Goal: Information Seeking & Learning: Learn about a topic

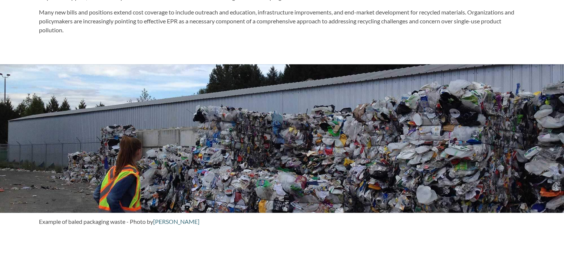
scroll to position [445, 0]
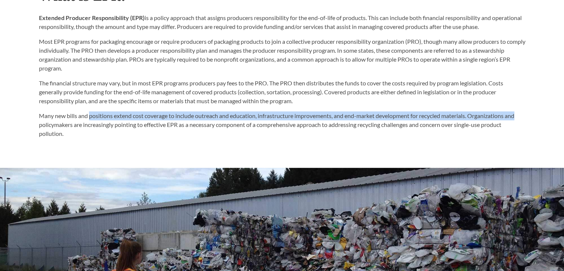
drag, startPoint x: 89, startPoint y: 117, endPoint x: 520, endPoint y: 117, distance: 431.1
click at [520, 117] on p "Many new bills and positions extend cost coverage to include outreach and educa…" at bounding box center [282, 124] width 486 height 27
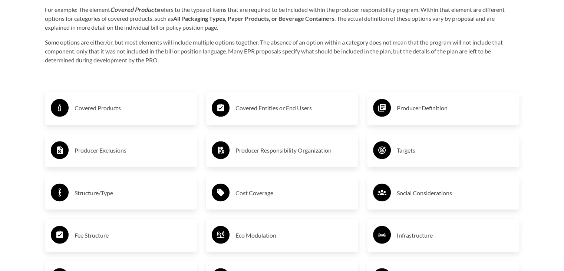
scroll to position [1147, 0]
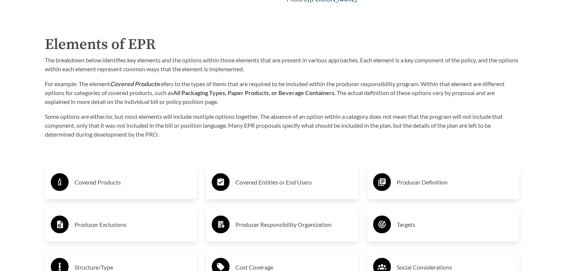
click at [170, 110] on div "The breakdown below identifies key elements and the options within those elemen…" at bounding box center [282, 97] width 474 height 83
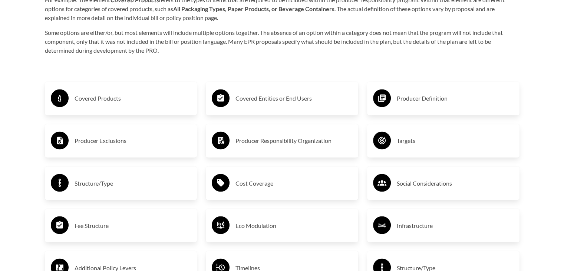
scroll to position [1184, 0]
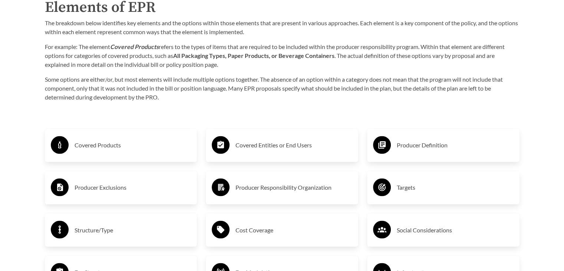
click at [112, 153] on div "Covered Products" at bounding box center [121, 144] width 140 height 21
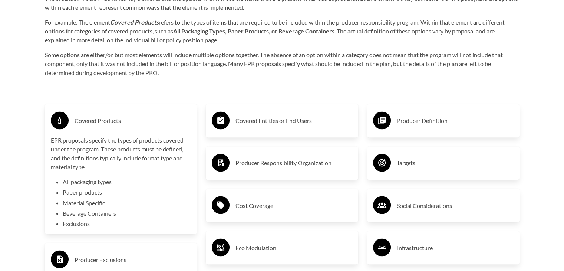
scroll to position [1221, 0]
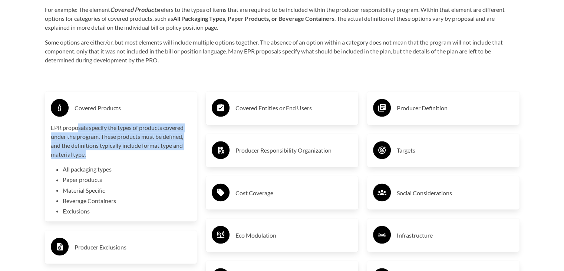
drag, startPoint x: 78, startPoint y: 124, endPoint x: 175, endPoint y: 155, distance: 101.8
click at [175, 155] on p "EPR proposals specify the types of products covered under the program. These pr…" at bounding box center [121, 141] width 140 height 36
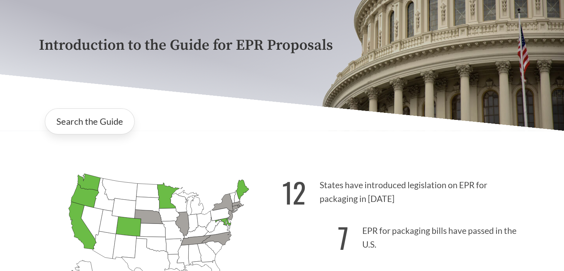
scroll to position [0, 0]
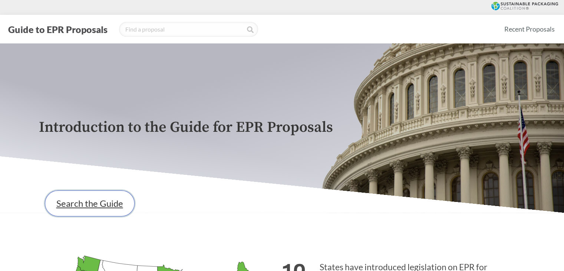
click at [77, 212] on link "Search the Guide" at bounding box center [90, 203] width 90 height 26
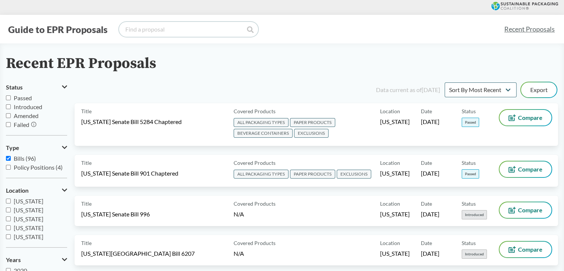
click at [179, 32] on input "search" at bounding box center [188, 29] width 139 height 15
paste input "[US_STATE][GEOGRAPHIC_DATA] File 3911 (2024)"
type input "[US_STATE][GEOGRAPHIC_DATA] File 3911 (2024)"
click at [250, 32] on icon at bounding box center [250, 29] width 7 height 7
click at [249, 31] on icon at bounding box center [250, 29] width 7 height 7
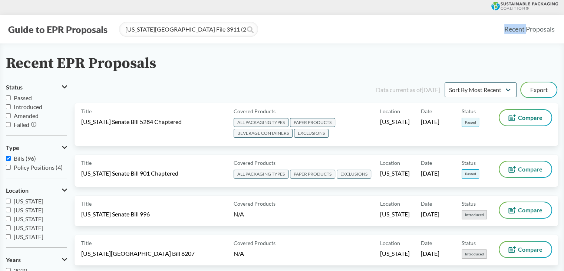
click at [249, 31] on icon at bounding box center [250, 29] width 7 height 7
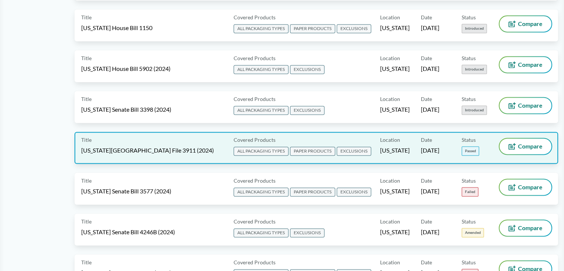
click at [150, 146] on span "[US_STATE][GEOGRAPHIC_DATA] File 3911 (2024)" at bounding box center [147, 150] width 133 height 8
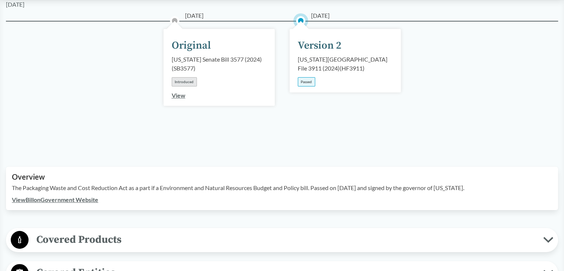
scroll to position [111, 0]
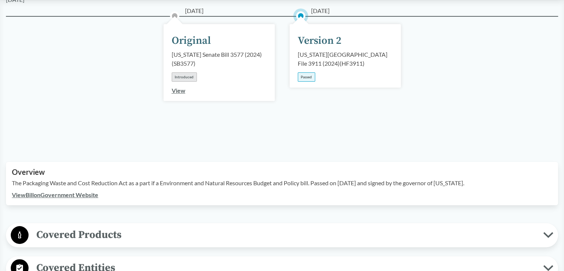
click at [311, 72] on div "Passed" at bounding box center [306, 76] width 17 height 9
click at [320, 50] on div "[US_STATE][GEOGRAPHIC_DATA] File 3911 (2024) ( HF3911 )" at bounding box center [345, 59] width 95 height 18
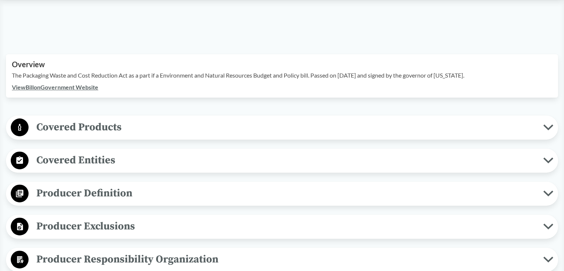
scroll to position [222, 0]
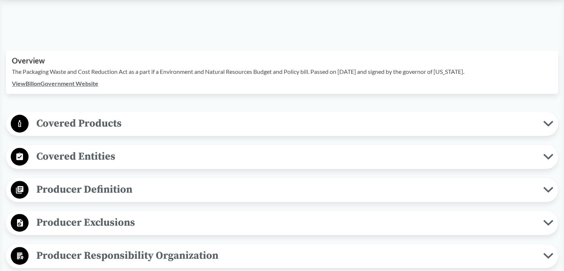
click at [85, 115] on span "Covered Products" at bounding box center [286, 123] width 514 height 17
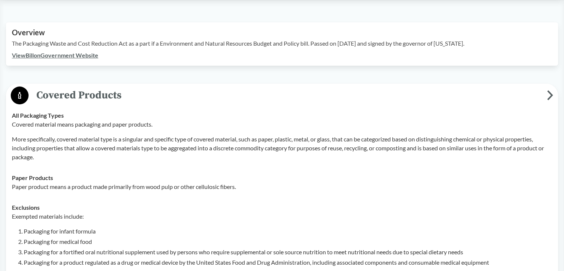
scroll to position [297, 0]
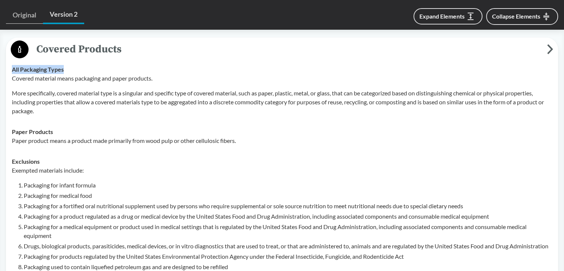
drag, startPoint x: 12, startPoint y: 57, endPoint x: 72, endPoint y: 60, distance: 60.1
click at [72, 65] on div "All Packaging Types Covered material means packaging and paper products. More s…" at bounding box center [282, 90] width 540 height 50
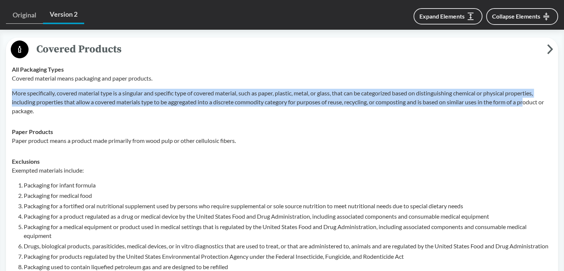
drag, startPoint x: 11, startPoint y: 82, endPoint x: 532, endPoint y: 89, distance: 521.2
click at [532, 89] on td "All Packaging Types Covered material means packaging and paper products. More s…" at bounding box center [282, 90] width 547 height 62
drag, startPoint x: 165, startPoint y: 79, endPoint x: 204, endPoint y: 80, distance: 39.7
click at [165, 89] on p "More specifically, covered material type is a singular and specific type of cov…" at bounding box center [282, 102] width 540 height 27
click at [267, 89] on p "More specifically, covered material type is a singular and specific type of cov…" at bounding box center [282, 102] width 540 height 27
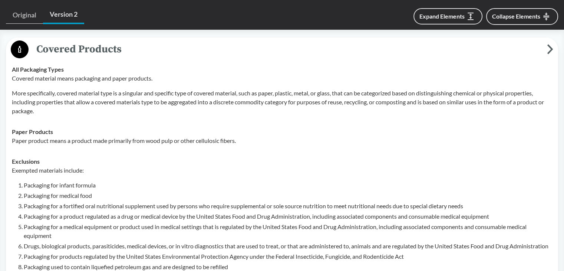
click at [305, 89] on p "More specifically, covered material type is a singular and specific type of cov…" at bounding box center [282, 102] width 540 height 27
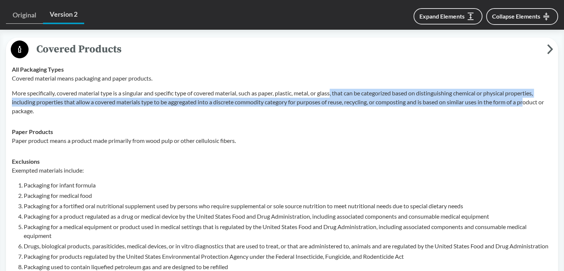
drag, startPoint x: 335, startPoint y: 81, endPoint x: 530, endPoint y: 89, distance: 195.9
click at [530, 89] on p "More specifically, covered material type is a singular and specific type of cov…" at bounding box center [282, 102] width 540 height 27
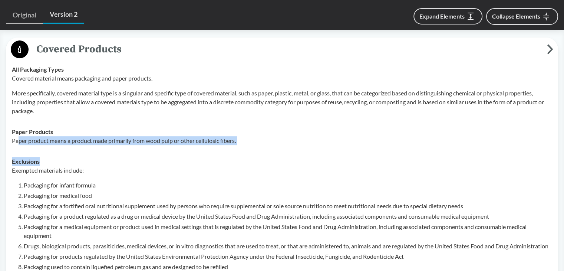
drag, startPoint x: 17, startPoint y: 132, endPoint x: 258, endPoint y: 141, distance: 241.1
click at [258, 141] on tbody "All Packaging Types Covered material means packaging and paper products. More s…" at bounding box center [282, 214] width 547 height 310
click at [175, 151] on td "Exclusions Exempted materials include: Packaging for infant formula Packaging f…" at bounding box center [282, 260] width 547 height 218
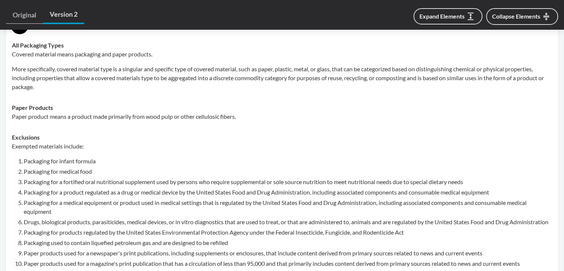
scroll to position [334, 0]
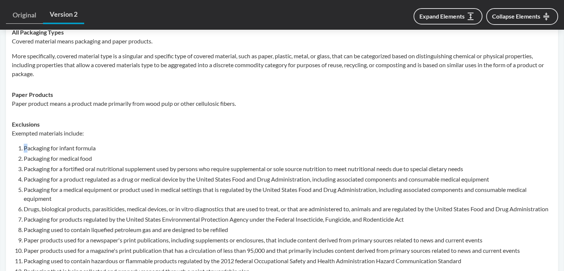
click at [26, 143] on li "Packaging for infant formula" at bounding box center [288, 147] width 528 height 9
drag, startPoint x: 11, startPoint y: 120, endPoint x: 86, endPoint y: 123, distance: 74.5
click at [86, 123] on td "Exclusions Exempted materials include: Packaging for infant formula Packaging f…" at bounding box center [282, 223] width 547 height 218
copy p "Exempted materials include:"
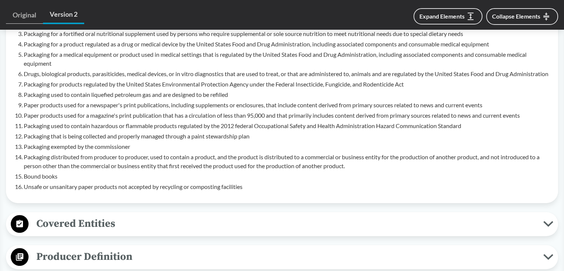
scroll to position [482, 0]
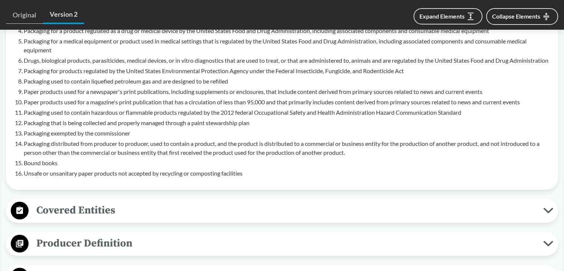
click at [66, 214] on span "Covered Entities" at bounding box center [286, 210] width 514 height 17
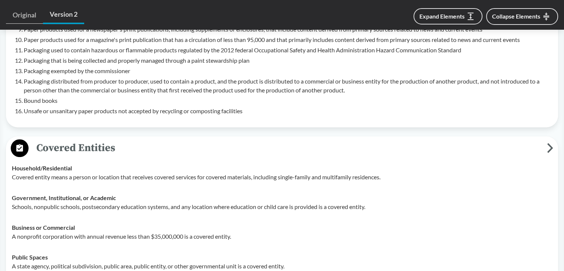
scroll to position [630, 0]
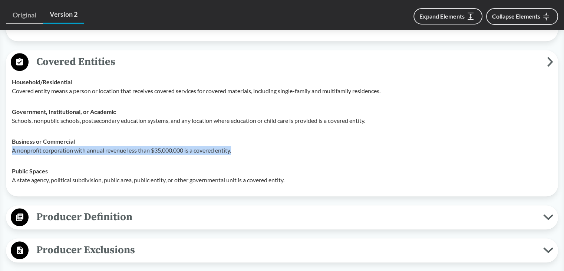
drag, startPoint x: 12, startPoint y: 149, endPoint x: 237, endPoint y: 152, distance: 225.4
click at [237, 152] on p "A nonprofit corporation with annual revenue less than $35,000,000 is a covered …" at bounding box center [282, 150] width 540 height 9
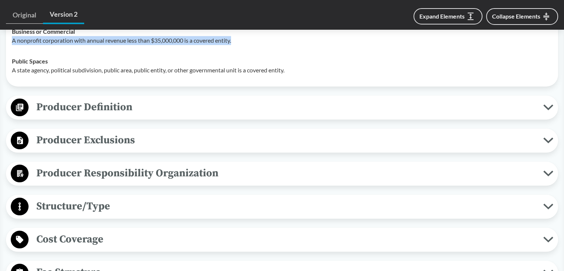
scroll to position [741, 0]
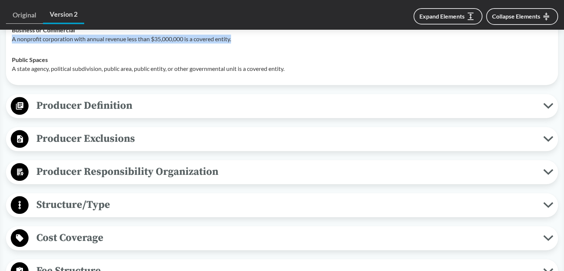
click at [110, 104] on span "Producer Definition" at bounding box center [286, 105] width 514 height 17
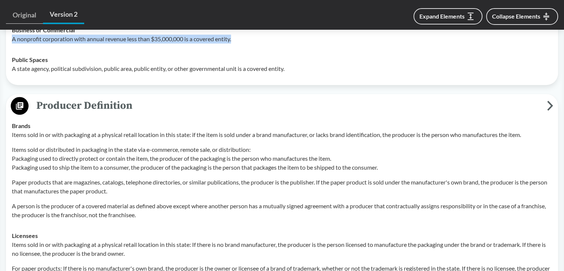
click at [114, 101] on span "Producer Definition" at bounding box center [288, 105] width 518 height 17
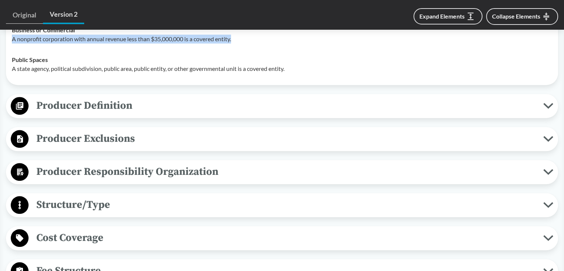
click at [65, 136] on span "Producer Exclusions" at bounding box center [286, 138] width 514 height 17
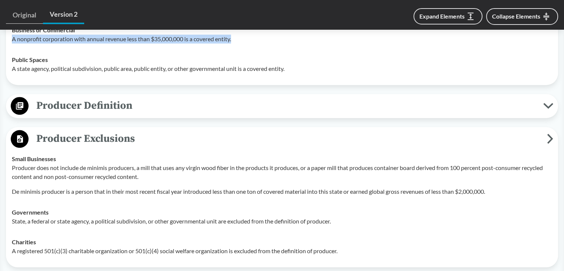
click at [113, 135] on span "Producer Exclusions" at bounding box center [288, 138] width 518 height 17
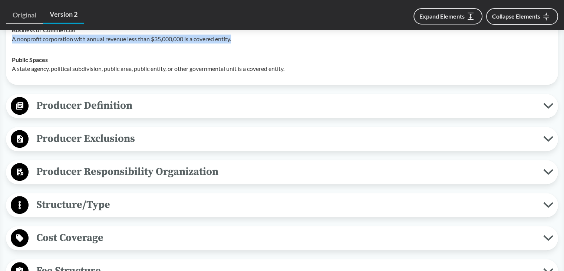
click at [109, 135] on span "Producer Exclusions" at bounding box center [286, 138] width 514 height 17
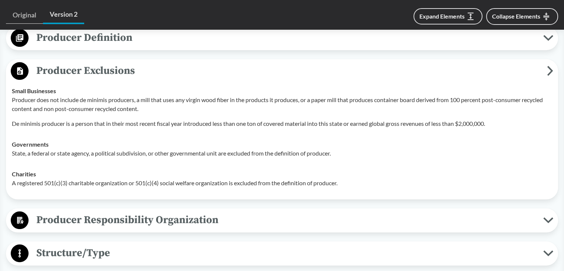
scroll to position [815, 0]
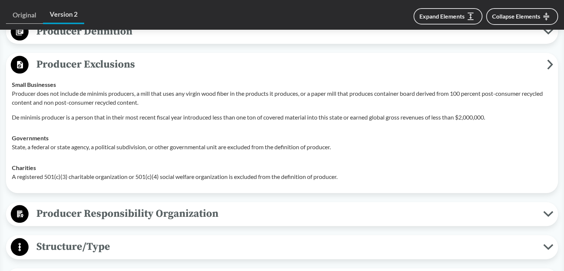
click at [113, 63] on span "Producer Exclusions" at bounding box center [288, 64] width 518 height 17
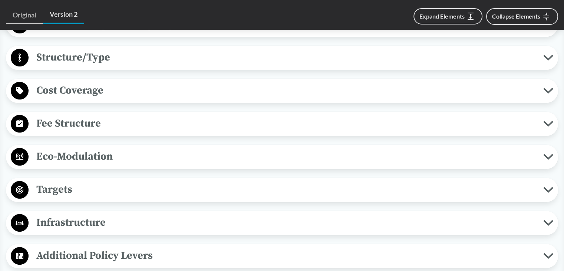
scroll to position [890, 0]
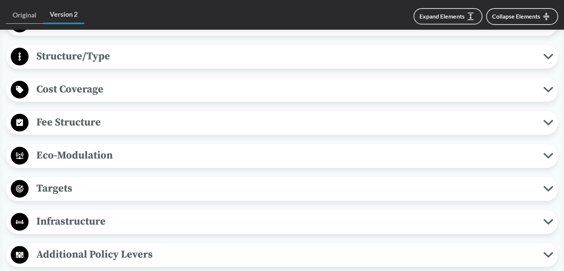
click at [67, 97] on div "Cost Coverage Operational Costs The cost coverage must include covered services…" at bounding box center [282, 89] width 552 height 24
click at [77, 89] on span "Cost Coverage" at bounding box center [286, 89] width 514 height 17
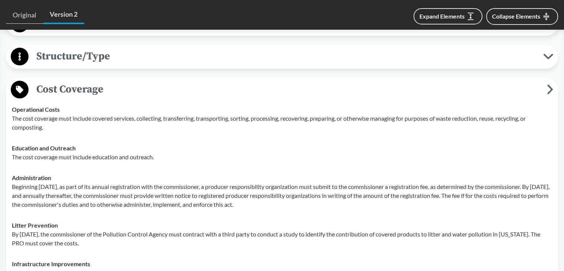
click at [86, 92] on span "Cost Coverage" at bounding box center [288, 89] width 518 height 17
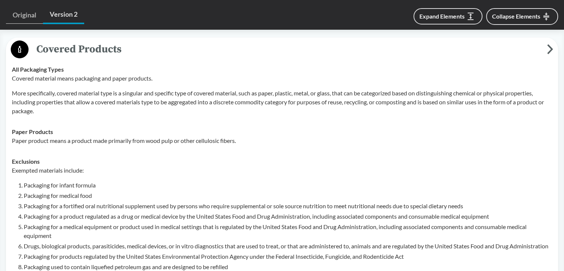
scroll to position [371, 0]
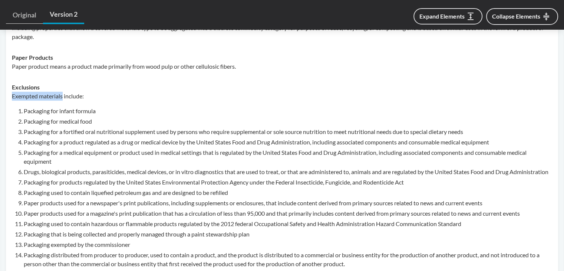
drag, startPoint x: 13, startPoint y: 86, endPoint x: 64, endPoint y: 87, distance: 51.2
click at [64, 92] on p "Exempted materials include:" at bounding box center [282, 96] width 540 height 9
copy p "Exempted materials"
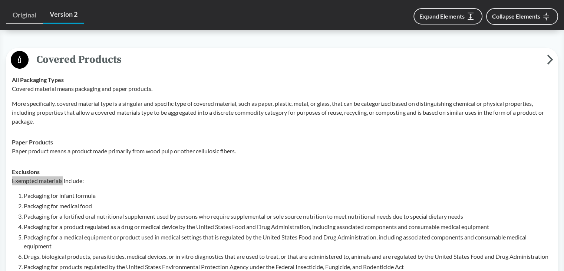
scroll to position [297, 0]
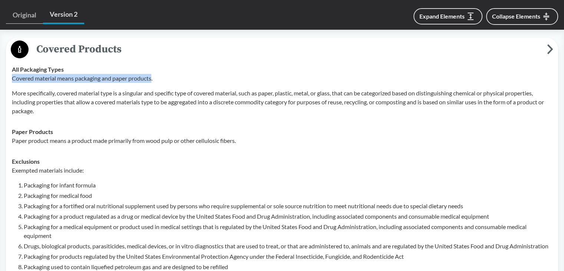
drag, startPoint x: 12, startPoint y: 69, endPoint x: 153, endPoint y: 69, distance: 140.5
click at [153, 74] on p "Covered material means packaging and paper products." at bounding box center [282, 78] width 540 height 9
copy p "Covered material means packaging and paper products"
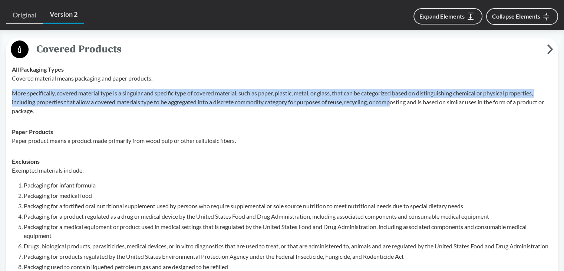
drag, startPoint x: 11, startPoint y: 83, endPoint x: 396, endPoint y: 87, distance: 384.4
click at [396, 87] on td "All Packaging Types Covered material means packaging and paper products. More s…" at bounding box center [282, 90] width 547 height 62
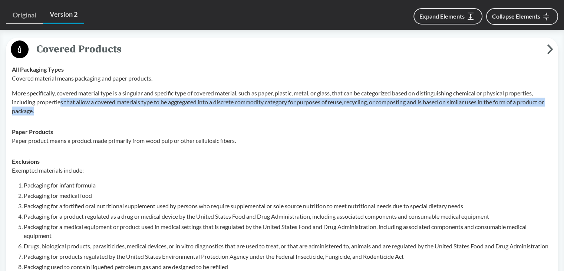
drag, startPoint x: 61, startPoint y: 95, endPoint x: 105, endPoint y: 95, distance: 44.1
click at [62, 95] on p "More specifically, covered material type is a singular and specific type of cov…" at bounding box center [282, 102] width 540 height 27
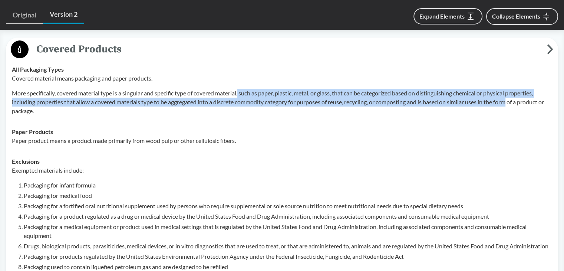
drag, startPoint x: 242, startPoint y: 84, endPoint x: 514, endPoint y: 87, distance: 272.1
click at [514, 89] on p "More specifically, covered material type is a singular and specific type of cov…" at bounding box center [282, 102] width 540 height 27
click at [460, 89] on p "More specifically, covered material type is a singular and specific type of cov…" at bounding box center [282, 102] width 540 height 27
drag, startPoint x: 367, startPoint y: 84, endPoint x: 535, endPoint y: 87, distance: 168.7
click at [535, 89] on p "More specifically, covered material type is a singular and specific type of cov…" at bounding box center [282, 102] width 540 height 27
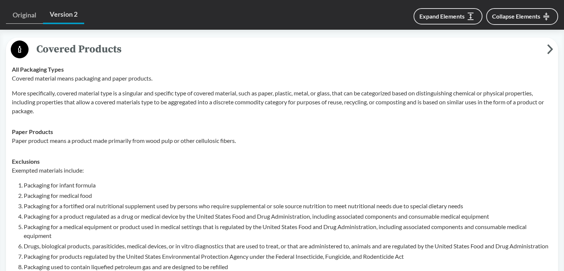
drag, startPoint x: 106, startPoint y: 99, endPoint x: 116, endPoint y: 100, distance: 9.7
click at [107, 100] on p "More specifically, covered material type is a singular and specific type of cov…" at bounding box center [282, 102] width 540 height 27
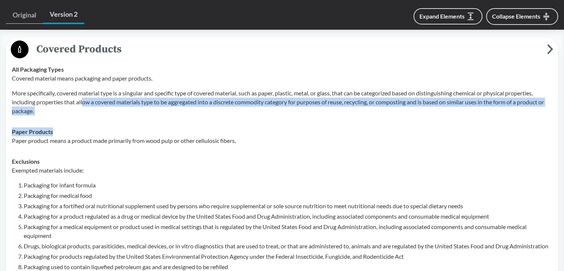
drag, startPoint x: 84, startPoint y: 91, endPoint x: 392, endPoint y: 107, distance: 308.8
click at [407, 111] on tbody "All Packaging Types Covered material means packaging and paper products. More s…" at bounding box center [282, 214] width 547 height 310
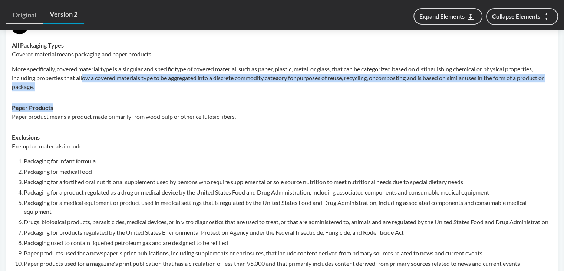
scroll to position [334, 0]
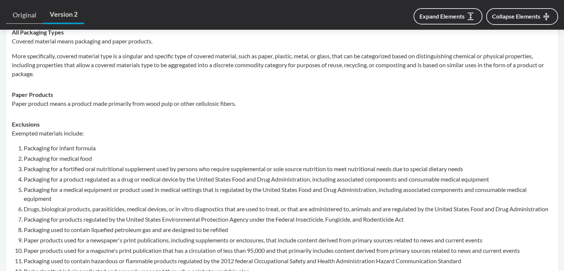
click at [49, 99] on p "Paper product means a product made primarily from wood pulp or other cellulosic…" at bounding box center [282, 103] width 540 height 9
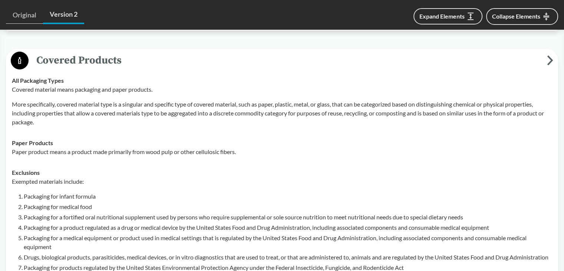
scroll to position [297, 0]
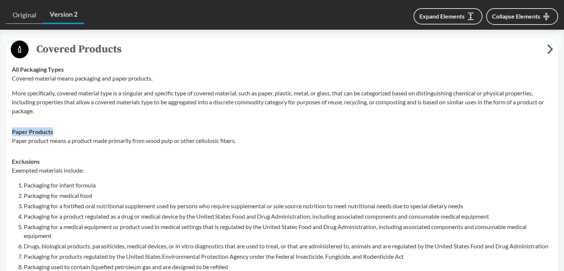
drag, startPoint x: 10, startPoint y: 120, endPoint x: 63, endPoint y: 121, distance: 52.3
click at [63, 121] on td "Paper Products Paper product means a product made primarily from wood pulp or o…" at bounding box center [282, 136] width 547 height 30
copy strong "Paper Products"
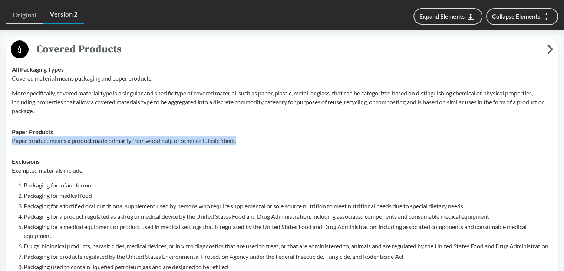
drag, startPoint x: 12, startPoint y: 129, endPoint x: 252, endPoint y: 129, distance: 239.8
click at [252, 136] on p "Paper product means a product made primarily from wood pulp or other cellulosic…" at bounding box center [282, 140] width 540 height 9
copy p "Paper product means a product made primarily from wood pulp or other cellulosic…"
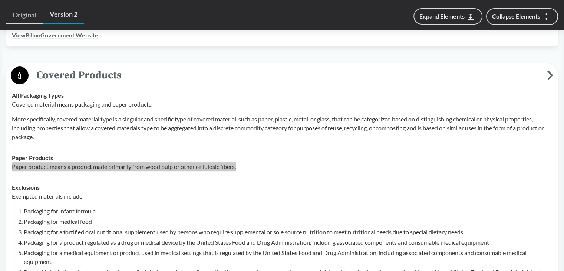
scroll to position [259, 0]
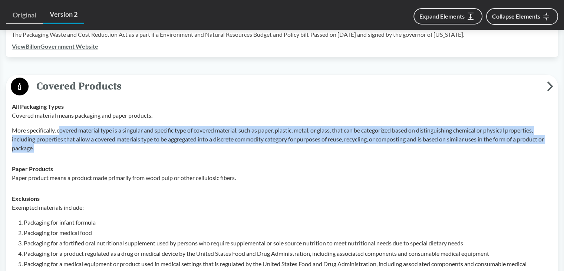
drag, startPoint x: 59, startPoint y: 120, endPoint x: 73, endPoint y: 138, distance: 22.5
click at [73, 138] on p "More specifically, covered material type is a singular and specific type of cov…" at bounding box center [282, 139] width 540 height 27
drag, startPoint x: 57, startPoint y: 119, endPoint x: 67, endPoint y: 135, distance: 18.8
click at [67, 135] on p "More specifically, covered material type is a singular and specific type of cov…" at bounding box center [282, 139] width 540 height 27
copy p "covered material type is a singular and specific type of covered material, such…"
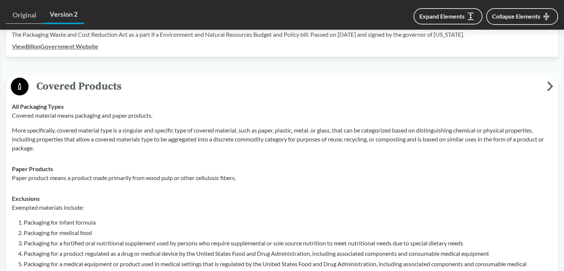
click at [90, 164] on div "Paper Products Paper product means a product made primarily from wood pulp or o…" at bounding box center [282, 173] width 540 height 18
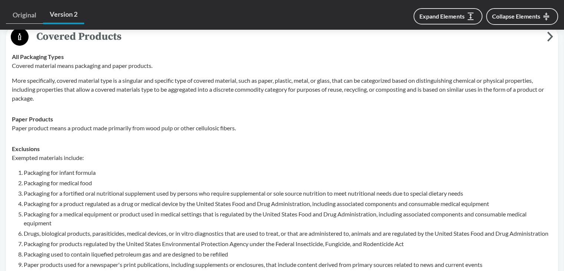
scroll to position [297, 0]
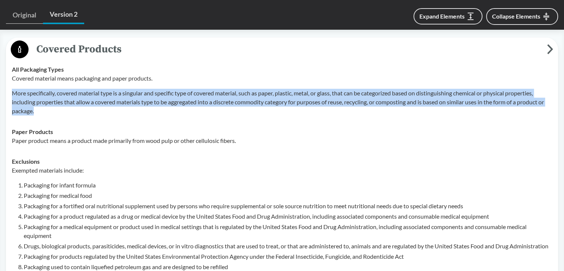
drag, startPoint x: 11, startPoint y: 80, endPoint x: 46, endPoint y: 103, distance: 41.3
click at [46, 103] on td "All Packaging Types Covered material means packaging and paper products. More s…" at bounding box center [282, 90] width 547 height 62
copy p "More specifically, covered material type is a singular and specific type of cov…"
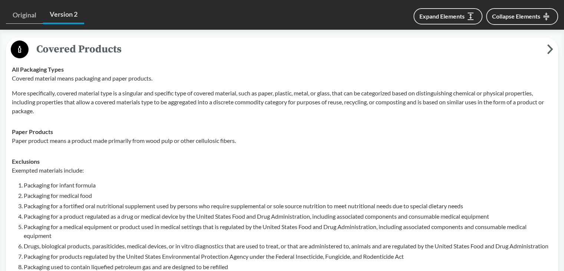
click at [46, 136] on p "Paper product means a product made primarily from wood pulp or other cellulosic…" at bounding box center [282, 140] width 540 height 9
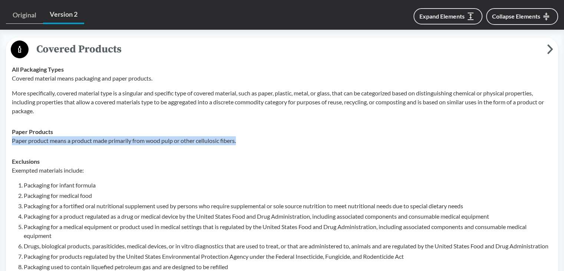
drag, startPoint x: 12, startPoint y: 130, endPoint x: 269, endPoint y: 138, distance: 256.6
click at [269, 138] on td "Paper Products Paper product means a product made primarily from wood pulp or o…" at bounding box center [282, 136] width 547 height 30
copy p "Paper product means a product made primarily from wood pulp or other cellulosic…"
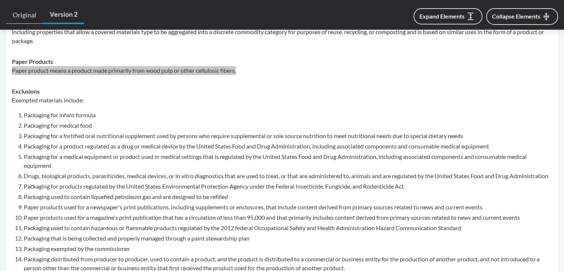
scroll to position [371, 0]
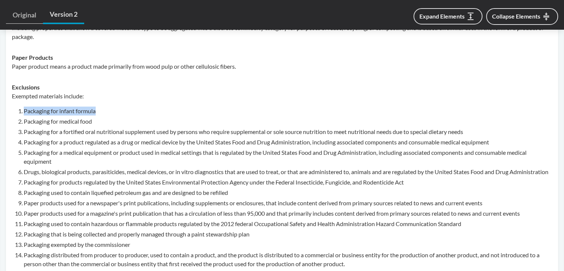
drag, startPoint x: 24, startPoint y: 101, endPoint x: 100, endPoint y: 104, distance: 76.8
click at [100, 106] on li "Packaging for infant formula" at bounding box center [288, 110] width 528 height 9
copy li "Packaging for infant formula"
click at [63, 138] on li "Packaging for a product regulated as a drug or medical device by the United Sta…" at bounding box center [288, 142] width 528 height 9
drag, startPoint x: 24, startPoint y: 110, endPoint x: 93, endPoint y: 114, distance: 68.7
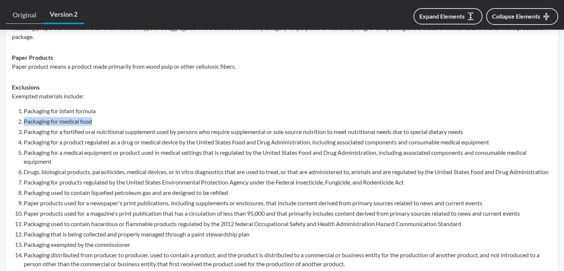
click at [93, 117] on li "Packaging for medical food" at bounding box center [288, 121] width 528 height 9
copy li "Packaging for medical food"
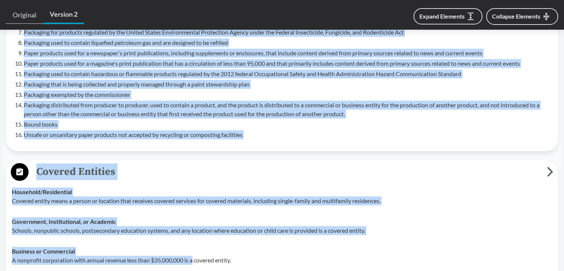
scroll to position [528, 0]
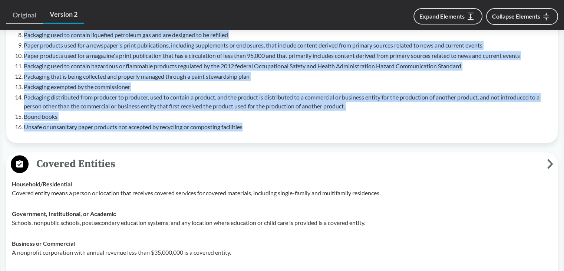
drag, startPoint x: 18, startPoint y: 120, endPoint x: 248, endPoint y: 133, distance: 230.1
click at [248, 133] on td "Exclusions Exempted materials include: Packaging for infant formula Packaging f…" at bounding box center [282, 28] width 547 height 218
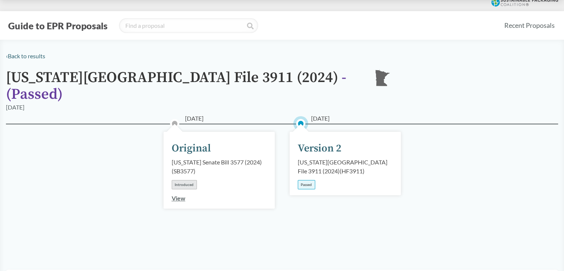
scroll to position [0, 0]
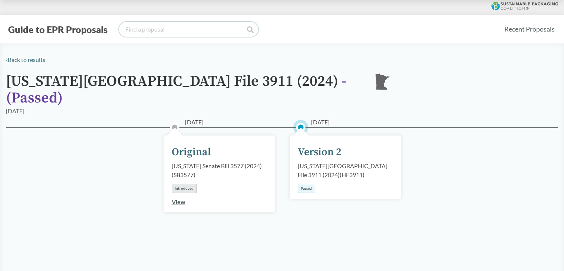
click at [148, 33] on input "search" at bounding box center [188, 29] width 139 height 15
paste input "[US_STATE] Senate Bill 901 Chaptered"
type input "[US_STATE] Senate Bill 901 Chaptered"
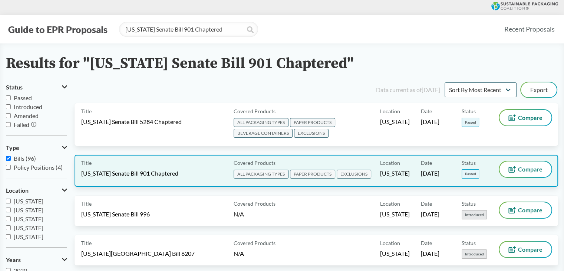
click at [135, 172] on span "[US_STATE] Senate Bill 901 Chaptered" at bounding box center [129, 173] width 97 height 8
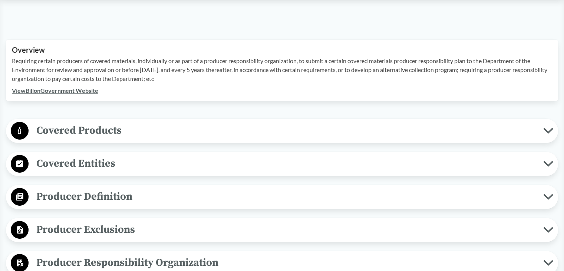
click at [126, 126] on span "Covered Products" at bounding box center [286, 130] width 514 height 17
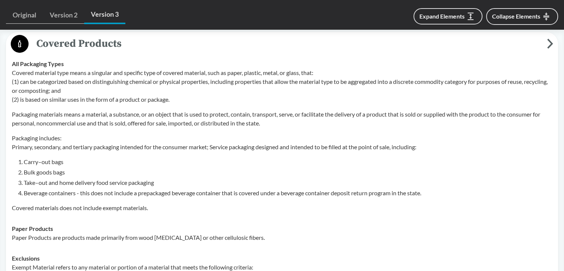
scroll to position [297, 0]
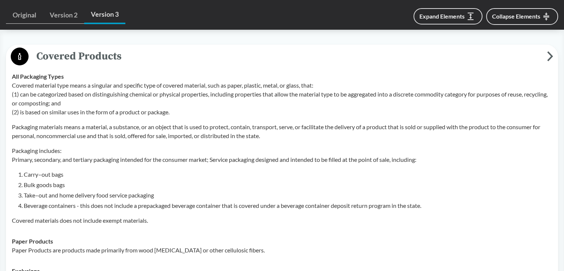
click at [28, 113] on p "Covered material type means a singular and specific type of covered material, s…" at bounding box center [282, 99] width 540 height 36
drag, startPoint x: 12, startPoint y: 76, endPoint x: 70, endPoint y: 76, distance: 57.8
click at [70, 76] on div "All Packaging Types Covered material type means a singular and specific type of…" at bounding box center [282, 148] width 540 height 153
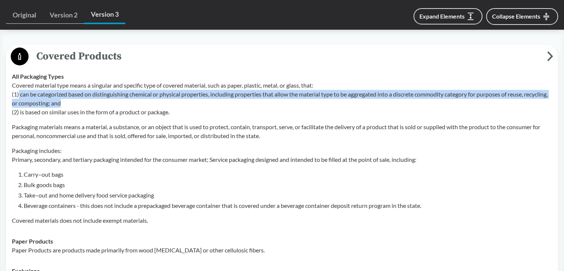
drag, startPoint x: 19, startPoint y: 94, endPoint x: 351, endPoint y: 104, distance: 331.9
click at [351, 104] on p "Covered material type means a singular and specific type of covered material, s…" at bounding box center [282, 99] width 540 height 36
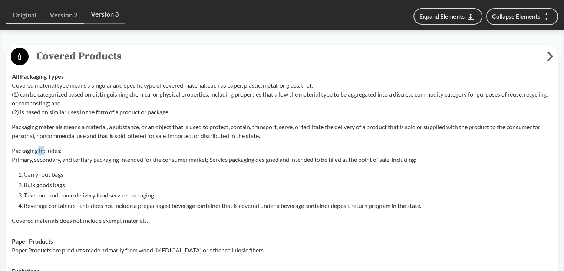
drag, startPoint x: 39, startPoint y: 150, endPoint x: 52, endPoint y: 155, distance: 14.2
click at [50, 155] on p "Packaging includes: Primary, secondary, and tertiary packaging intended for the…" at bounding box center [282, 155] width 540 height 18
drag, startPoint x: 51, startPoint y: 185, endPoint x: 70, endPoint y: 190, distance: 19.5
click at [51, 186] on li "Bulk goods bags" at bounding box center [288, 184] width 528 height 9
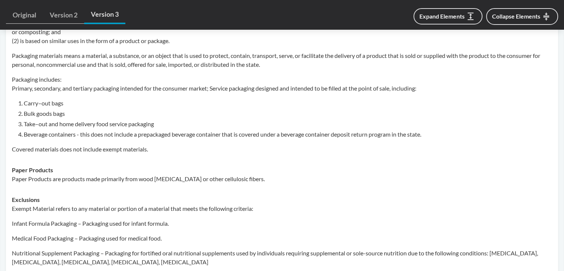
scroll to position [371, 0]
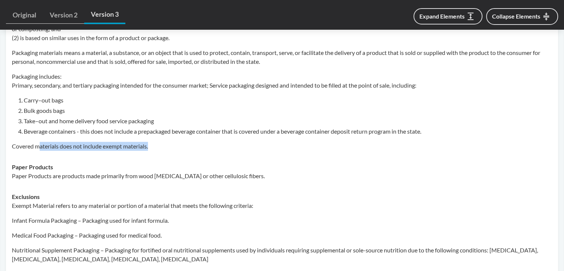
drag, startPoint x: 38, startPoint y: 146, endPoint x: 159, endPoint y: 147, distance: 121.2
click at [159, 147] on p "Covered materials does not include exempt materials." at bounding box center [282, 146] width 540 height 9
click at [119, 156] on td "Paper Products Paper Products are products made primarily from wood [MEDICAL_DA…" at bounding box center [282, 171] width 547 height 30
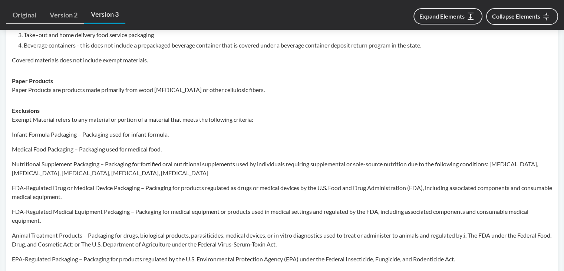
scroll to position [445, 0]
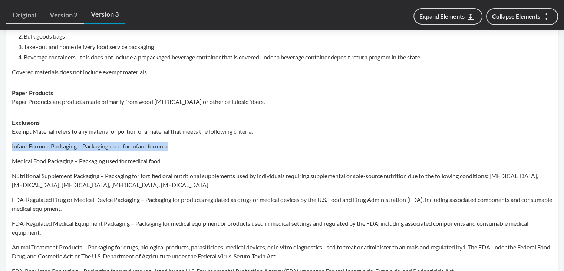
drag, startPoint x: 12, startPoint y: 146, endPoint x: 180, endPoint y: 157, distance: 167.9
click at [171, 147] on p "Infant Formula Packaging – Packaging used for infant formula." at bounding box center [282, 146] width 540 height 9
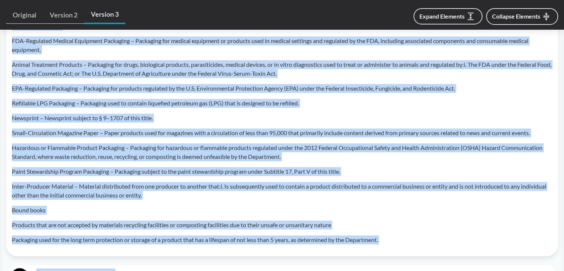
scroll to position [637, 0]
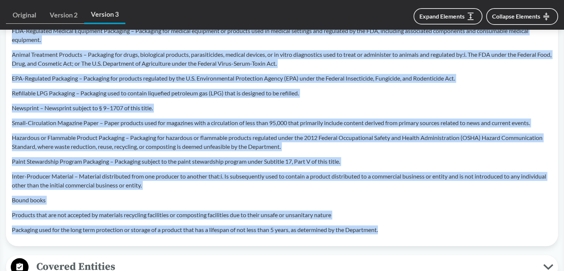
drag, startPoint x: 11, startPoint y: 160, endPoint x: 387, endPoint y: 232, distance: 383.0
click at [387, 232] on td "Exclusions Exempt Material refers to any material or portion of a material that…" at bounding box center [282, 80] width 547 height 320
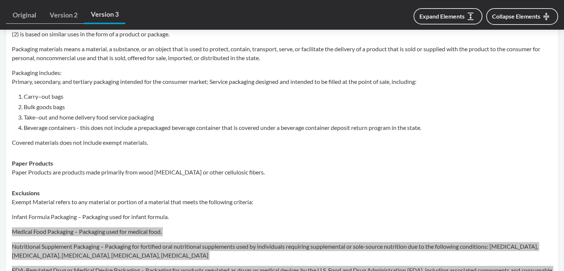
scroll to position [415, 0]
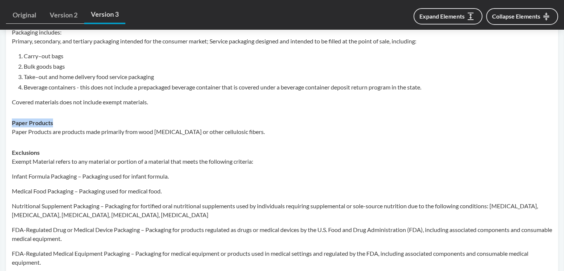
drag, startPoint x: 12, startPoint y: 123, endPoint x: 59, endPoint y: 123, distance: 47.1
click at [59, 123] on div "Paper Products Paper Products are products made primarily from wood [MEDICAL_DA…" at bounding box center [282, 127] width 540 height 18
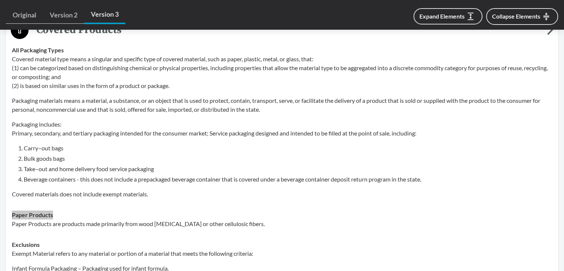
scroll to position [304, 0]
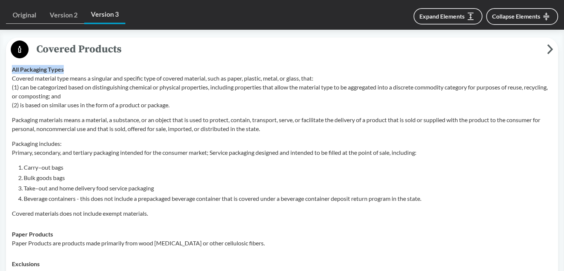
drag, startPoint x: 13, startPoint y: 68, endPoint x: 79, endPoint y: 70, distance: 66.4
click at [79, 70] on div "All Packaging Types Covered material type means a singular and specific type of…" at bounding box center [282, 141] width 540 height 153
click at [40, 103] on p "Covered material type means a singular and specific type of covered material, s…" at bounding box center [282, 92] width 540 height 36
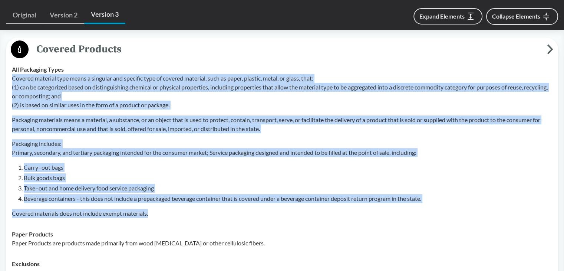
drag, startPoint x: 13, startPoint y: 80, endPoint x: 188, endPoint y: 214, distance: 221.1
click at [188, 214] on div "Covered material type means a singular and specific type of covered material, s…" at bounding box center [282, 146] width 540 height 144
click at [357, 57] on span "Covered Products" at bounding box center [288, 49] width 518 height 17
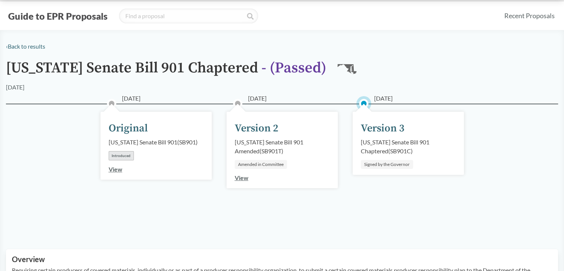
scroll to position [0, 0]
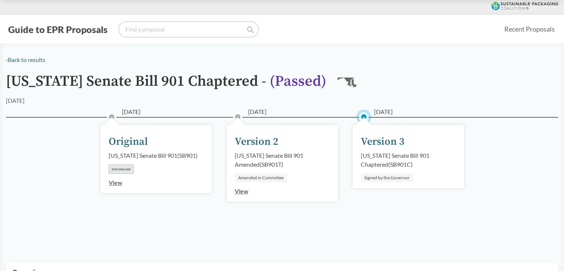
click at [158, 27] on input "search" at bounding box center [188, 29] width 139 height 15
paste input "[US_STATE] State Senate Bill 54 Chaptered"
click at [247, 32] on icon at bounding box center [250, 29] width 7 height 7
click at [249, 31] on icon at bounding box center [250, 29] width 7 height 7
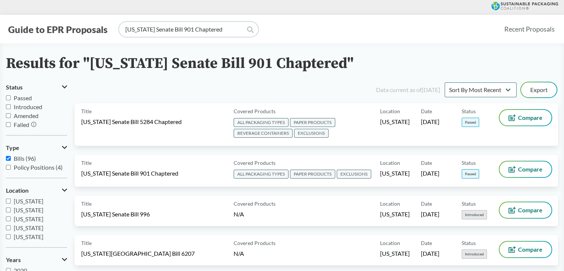
drag, startPoint x: 228, startPoint y: 33, endPoint x: 29, endPoint y: 33, distance: 199.0
click at [30, 32] on div "Guide to EPR Proposals [US_STATE] Senate Bill 901 Chaptered" at bounding box center [252, 29] width 492 height 15
paste input "[US_STATE] State Senate Bill 54"
type input "[US_STATE] State Senate Bill 54 Chaptered"
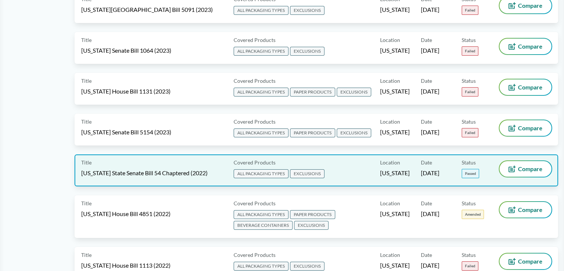
click at [191, 161] on div "Title [US_STATE] State Senate Bill 54 Chaptered (2022)" at bounding box center [155, 170] width 149 height 19
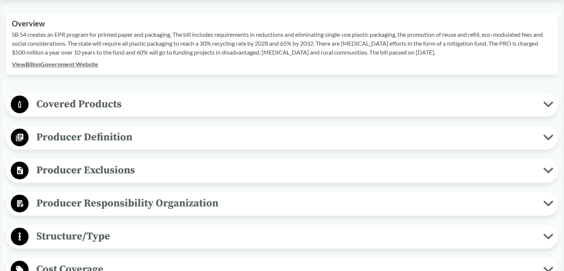
scroll to position [259, 0]
click at [117, 101] on span "Covered Products" at bounding box center [286, 104] width 514 height 17
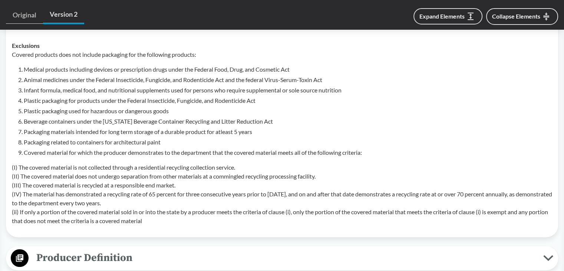
scroll to position [408, 0]
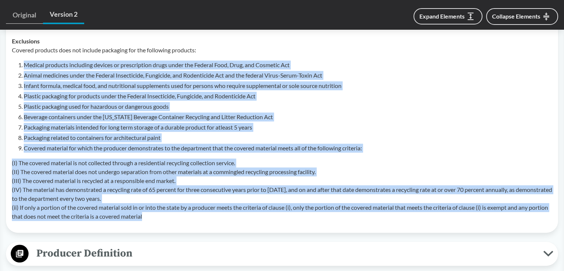
drag, startPoint x: 18, startPoint y: 63, endPoint x: 192, endPoint y: 215, distance: 231.2
click at [192, 215] on div "Covered products does not include packaging for the following products: Medical…" at bounding box center [282, 133] width 540 height 175
click at [102, 185] on p "(I) The covered material is not collected through a residential recycling colle…" at bounding box center [282, 189] width 540 height 62
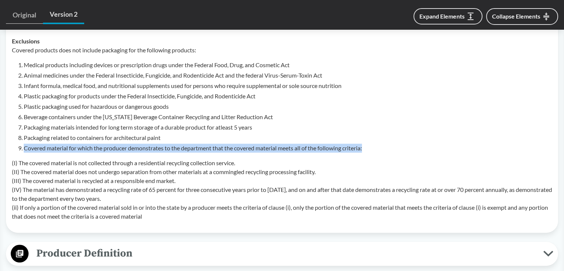
drag, startPoint x: 25, startPoint y: 147, endPoint x: 374, endPoint y: 148, distance: 348.8
click at [374, 148] on li "Covered material for which the producer demonstrates to the department that the…" at bounding box center [288, 147] width 528 height 9
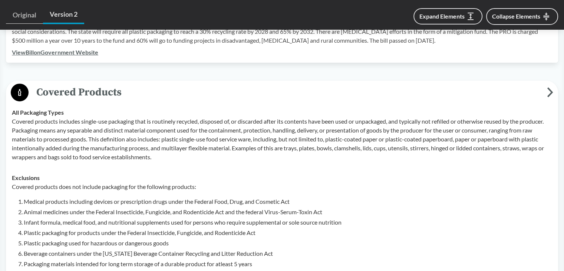
scroll to position [259, 0]
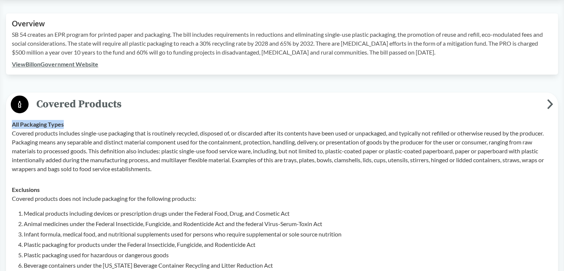
drag, startPoint x: 13, startPoint y: 123, endPoint x: 99, endPoint y: 125, distance: 86.7
click at [99, 125] on div "All Packaging Types Covered products includes single-use packaging that is rout…" at bounding box center [282, 146] width 540 height 53
click at [231, 140] on p "Covered products includes single-use packaging that is routinely recycled, disp…" at bounding box center [282, 151] width 540 height 44
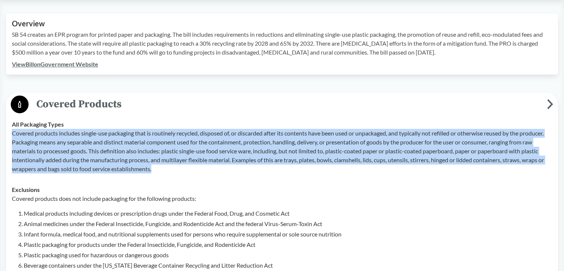
drag, startPoint x: 12, startPoint y: 132, endPoint x: 193, endPoint y: 170, distance: 185.4
click at [193, 170] on p "Covered products includes single-use packaging that is routinely recycled, disp…" at bounding box center [282, 151] width 540 height 44
type input "[US_STATE] Senate Bill 901 Chaptered"
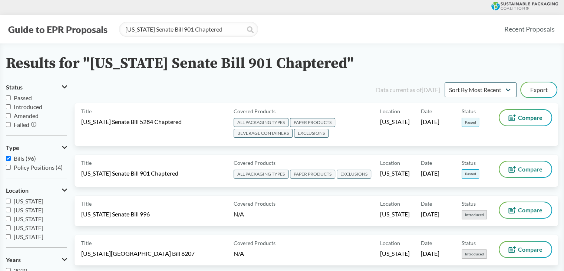
scroll to position [2628, 0]
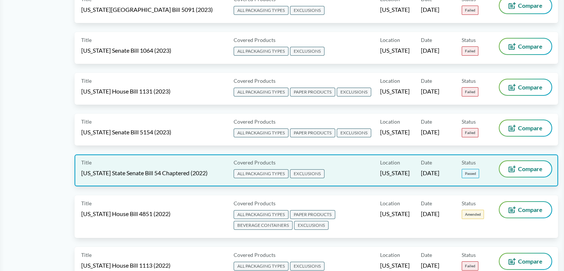
click at [182, 161] on div "Title [US_STATE] State Senate Bill 54 Chaptered (2022)" at bounding box center [155, 170] width 149 height 19
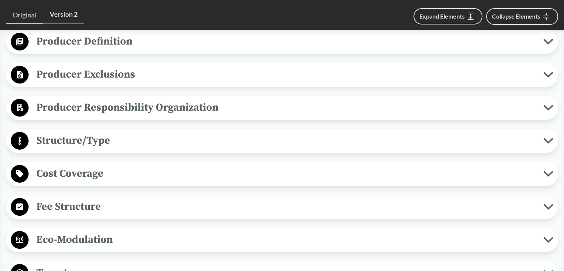
scroll to position [259, 0]
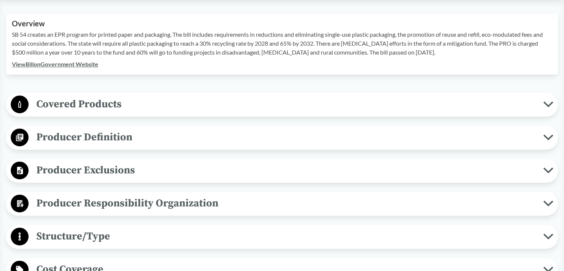
click at [100, 104] on span "Covered Products" at bounding box center [286, 104] width 514 height 17
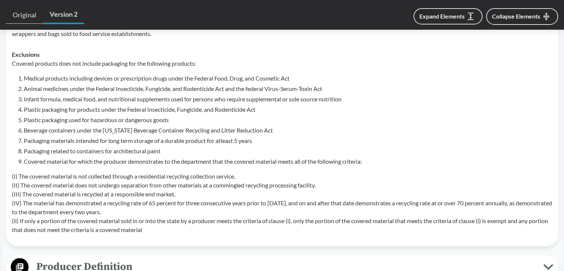
scroll to position [334, 0]
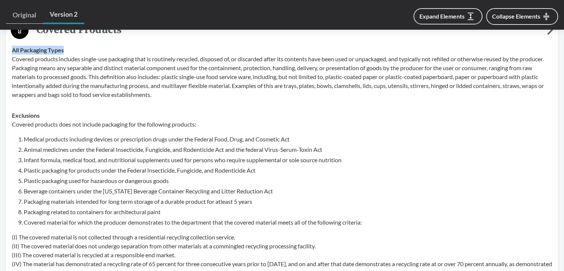
drag, startPoint x: 63, startPoint y: 49, endPoint x: 2, endPoint y: 49, distance: 60.8
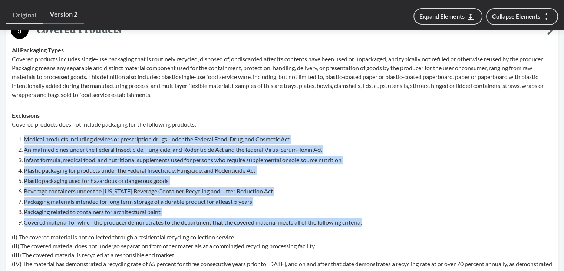
drag, startPoint x: 24, startPoint y: 138, endPoint x: 372, endPoint y: 220, distance: 357.7
click at [372, 220] on ol "Medical products including devices or prescription drugs under the Federal Food…" at bounding box center [288, 181] width 528 height 92
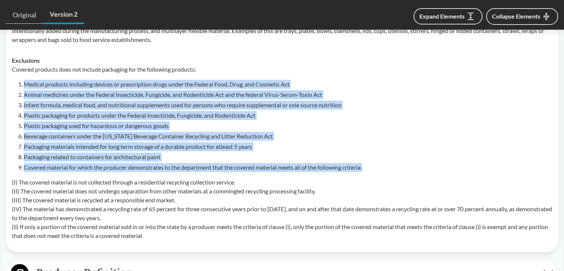
scroll to position [371, 0]
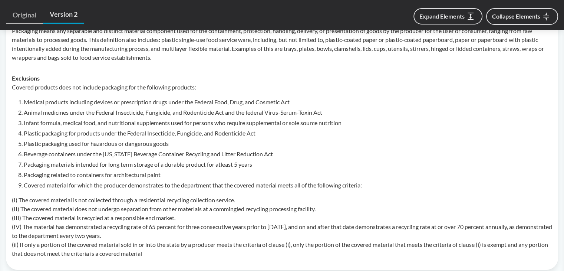
click at [62, 196] on p "(I) The covered material is not collected through a residential recycling colle…" at bounding box center [282, 226] width 540 height 62
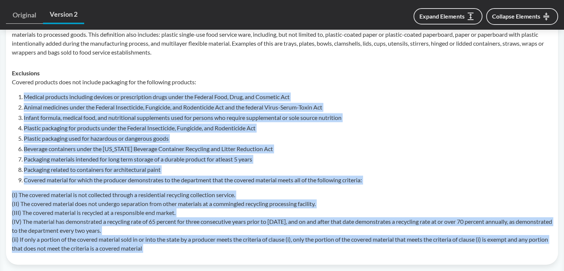
scroll to position [385, 0]
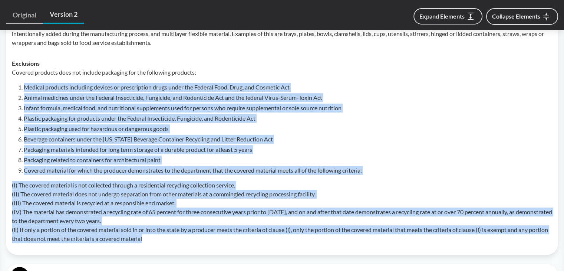
drag, startPoint x: 24, startPoint y: 102, endPoint x: 165, endPoint y: 238, distance: 195.8
click at [165, 238] on div "Covered products does not include packaging for the following products: Medical…" at bounding box center [282, 155] width 540 height 175
type input "[US_STATE] Senate Bill 901 Chaptered"
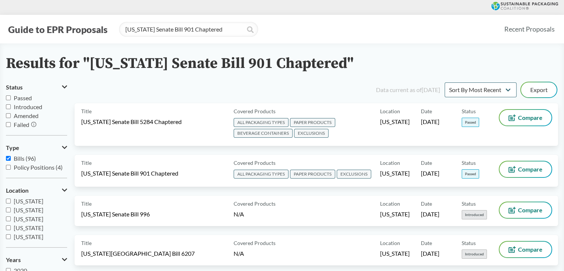
scroll to position [2759, 0]
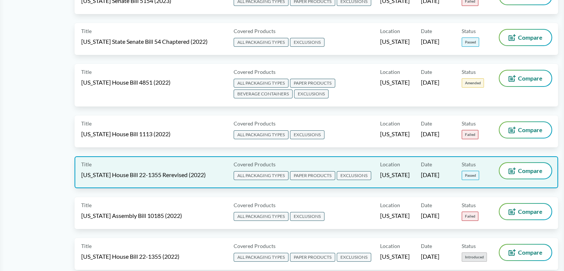
click at [171, 170] on span "[US_STATE] House Bill 22-1355 Rerevised (2022)" at bounding box center [143, 174] width 125 height 8
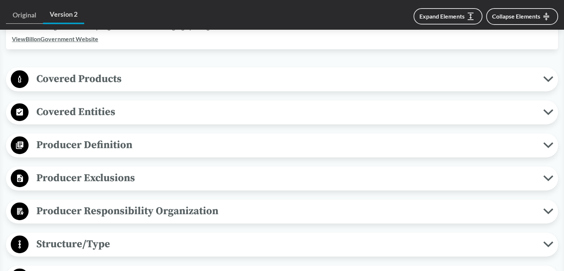
scroll to position [222, 0]
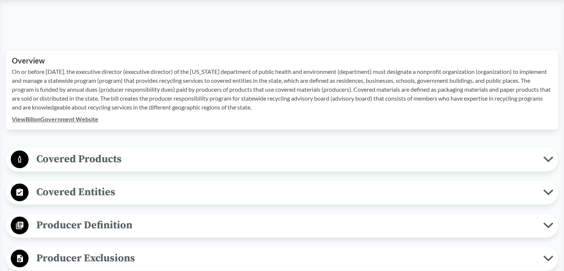
click at [85, 163] on span "Covered Products" at bounding box center [286, 158] width 514 height 17
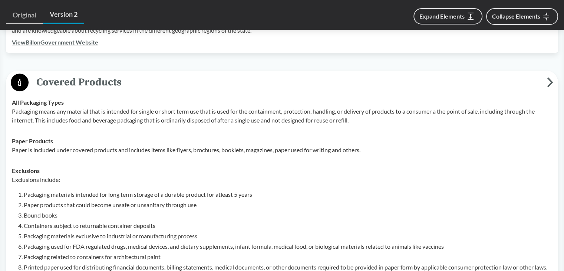
scroll to position [297, 0]
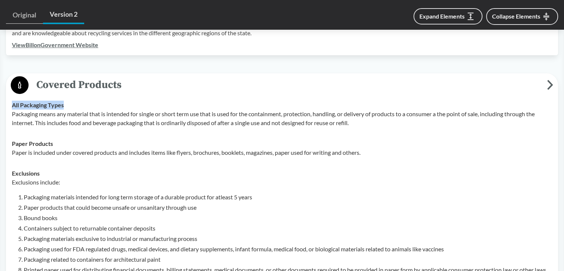
drag, startPoint x: 12, startPoint y: 106, endPoint x: 68, endPoint y: 104, distance: 56.0
click at [68, 104] on div "All Packaging Types Packaging means any material that is intended for single or…" at bounding box center [282, 113] width 540 height 27
drag, startPoint x: 12, startPoint y: 142, endPoint x: 54, endPoint y: 142, distance: 41.9
click at [54, 142] on div "Paper Products Paper is included under covered products and includes items like…" at bounding box center [282, 148] width 540 height 18
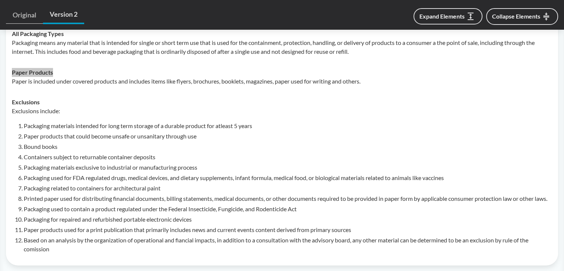
scroll to position [371, 0]
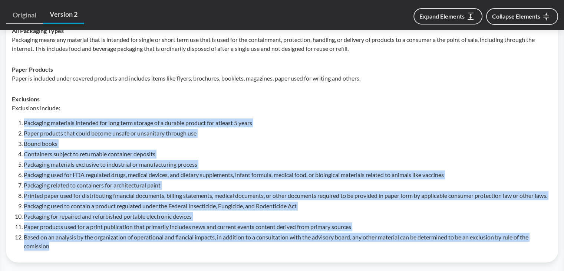
drag, startPoint x: 24, startPoint y: 122, endPoint x: 66, endPoint y: 253, distance: 137.0
click at [66, 250] on ol "Packaging materials intended for long term storage of a durable product for atl…" at bounding box center [288, 184] width 528 height 132
type input "[US_STATE] Senate Bill 901 Chaptered"
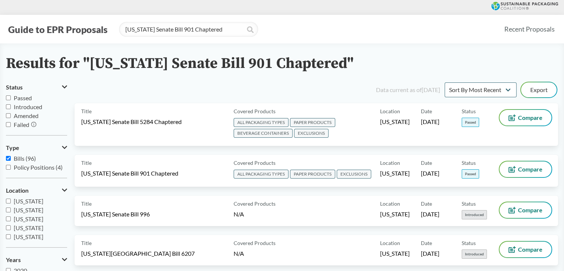
scroll to position [3904, 0]
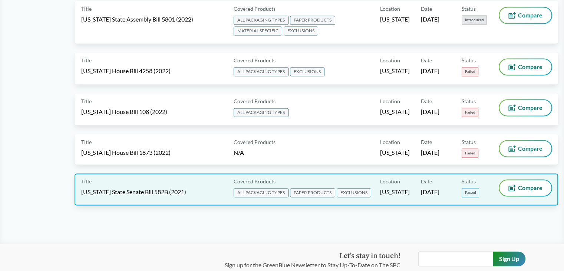
click at [187, 180] on div "Title [US_STATE] State Senate Bill 582B (2021)" at bounding box center [155, 189] width 149 height 19
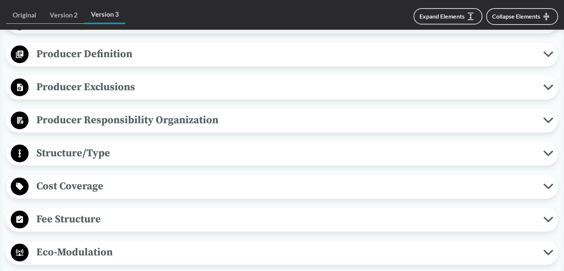
scroll to position [222, 0]
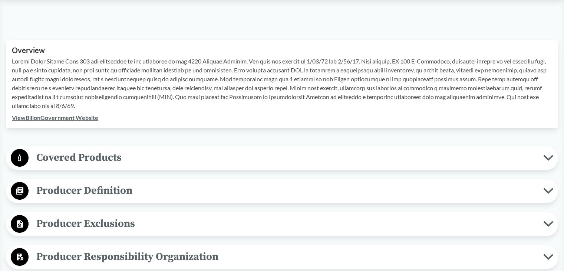
click at [62, 163] on span "Covered Products" at bounding box center [286, 157] width 514 height 17
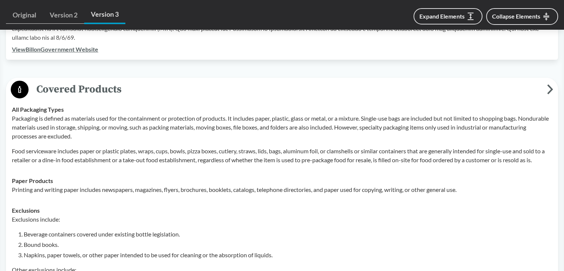
scroll to position [297, 0]
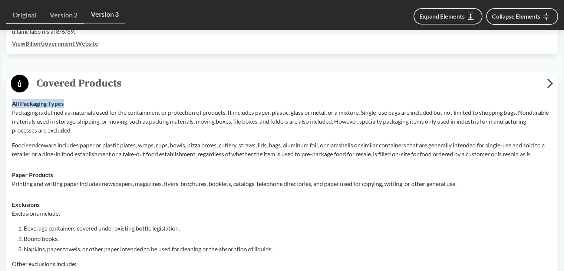
drag, startPoint x: 64, startPoint y: 103, endPoint x: 0, endPoint y: 103, distance: 63.8
drag, startPoint x: 13, startPoint y: 173, endPoint x: 55, endPoint y: 173, distance: 41.5
click at [55, 173] on div "Paper Products Printing and writing paper includes newspapers, magazines, flyer…" at bounding box center [282, 179] width 540 height 18
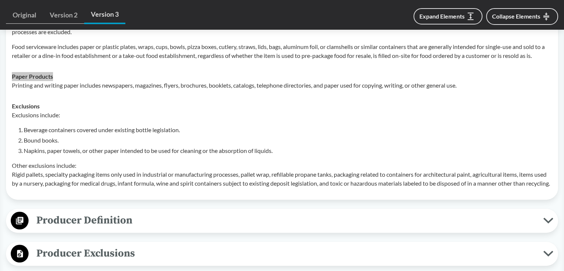
scroll to position [408, 0]
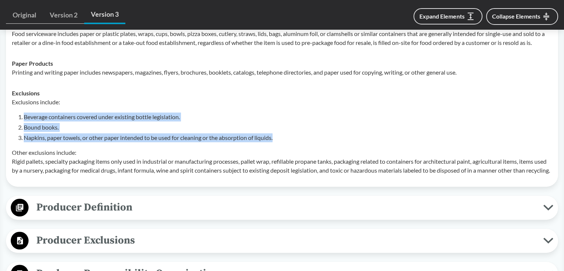
drag, startPoint x: 25, startPoint y: 115, endPoint x: 304, endPoint y: 138, distance: 279.6
click at [304, 138] on ol "Beverage containers covered under existing bottle legislation. Bound books. Nap…" at bounding box center [288, 127] width 528 height 30
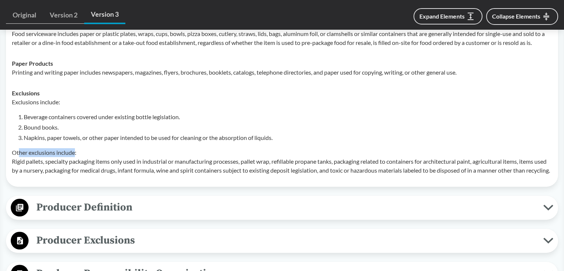
drag, startPoint x: 18, startPoint y: 147, endPoint x: 74, endPoint y: 149, distance: 56.4
click at [74, 149] on p "Other exclusions include: Rigid pallets, specialty packaging items only used in…" at bounding box center [282, 161] width 540 height 27
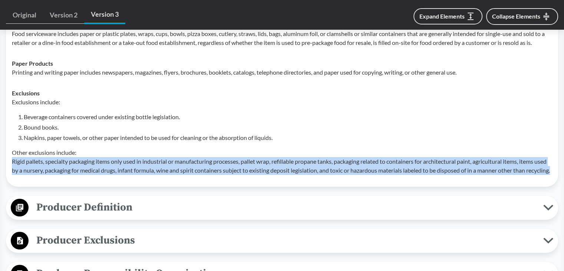
drag, startPoint x: 11, startPoint y: 161, endPoint x: 136, endPoint y: 179, distance: 126.2
click at [136, 179] on td "Exclusions Exclusions include: Beverage containers covered under existing bottl…" at bounding box center [282, 132] width 547 height 98
click at [68, 167] on p "Other exclusions include: Rigid pallets, specialty packaging items only used in…" at bounding box center [282, 161] width 540 height 27
drag, startPoint x: 11, startPoint y: 160, endPoint x: 62, endPoint y: 188, distance: 57.9
click at [62, 181] on td "Exclusions Exclusions include: Beverage containers covered under existing bottl…" at bounding box center [282, 132] width 547 height 98
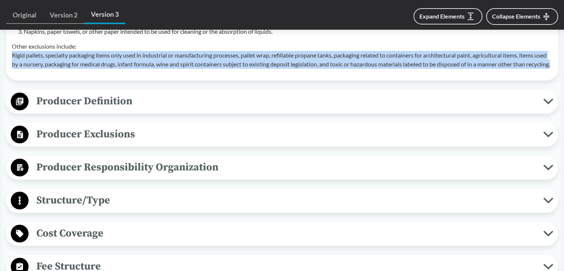
type input "[US_STATE] Senate Bill 901 Chaptered"
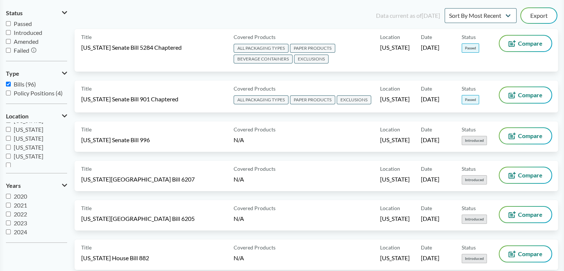
scroll to position [160, 0]
click at [24, 86] on span "Bills (96)" at bounding box center [25, 83] width 22 height 7
click at [11, 86] on input "Bills (96)" at bounding box center [8, 84] width 5 height 5
checkbox input "false"
click at [21, 135] on span "[US_STATE]" at bounding box center [29, 135] width 30 height 7
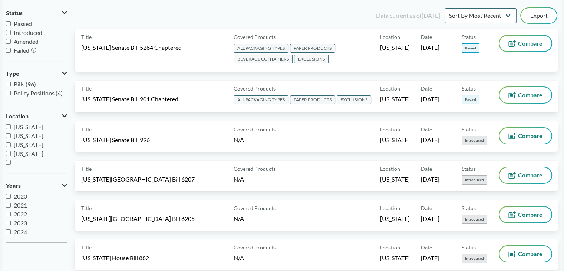
click at [11, 135] on input "[US_STATE]" at bounding box center [8, 135] width 5 height 5
checkbox input "true"
click at [25, 126] on span "[US_STATE]" at bounding box center [29, 126] width 30 height 7
click at [11, 126] on input "[US_STATE]" at bounding box center [8, 126] width 5 height 5
checkbox input "true"
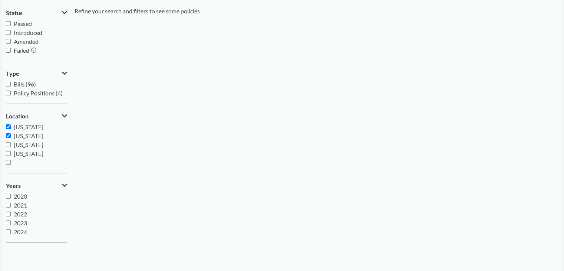
click at [26, 136] on span "[US_STATE]" at bounding box center [29, 135] width 30 height 7
click at [11, 136] on input "[US_STATE]" at bounding box center [8, 135] width 5 height 5
checkbox input "false"
click at [25, 125] on span "[US_STATE]" at bounding box center [29, 126] width 30 height 7
click at [11, 125] on input "[US_STATE]" at bounding box center [8, 126] width 5 height 5
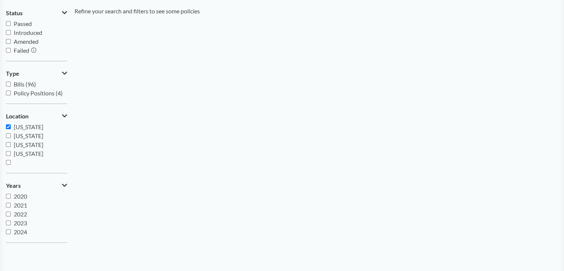
checkbox input "false"
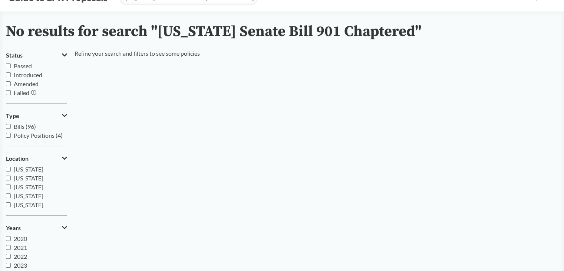
scroll to position [0, 0]
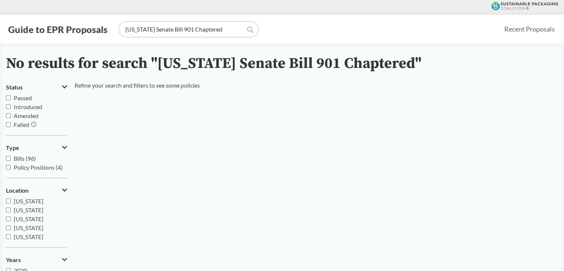
click at [222, 30] on input "[US_STATE] Senate Bill 901 Chaptered" at bounding box center [188, 29] width 139 height 15
type input "[US_STATE]"
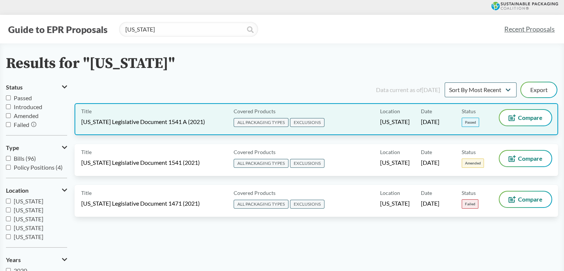
click at [190, 129] on div "Title [US_STATE] Legislative Document 1541 A (2021) Covered Products ALL PACKAG…" at bounding box center [316, 119] width 483 height 32
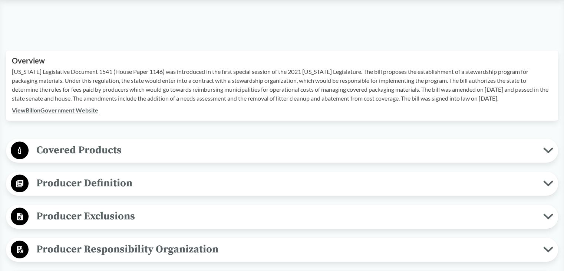
click at [96, 142] on span "Covered Products" at bounding box center [286, 150] width 514 height 17
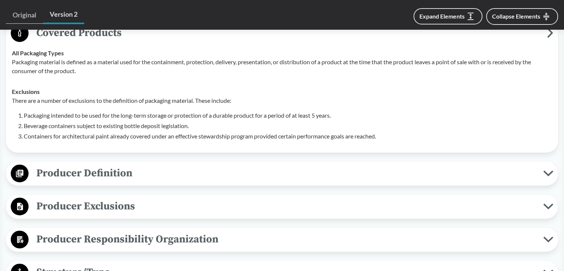
scroll to position [297, 0]
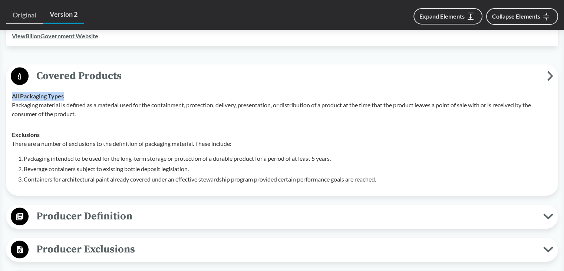
drag, startPoint x: 13, startPoint y: 85, endPoint x: 82, endPoint y: 85, distance: 68.6
click at [82, 92] on div "All Packaging Types Packaging material is defined as a material used for the co…" at bounding box center [282, 105] width 540 height 27
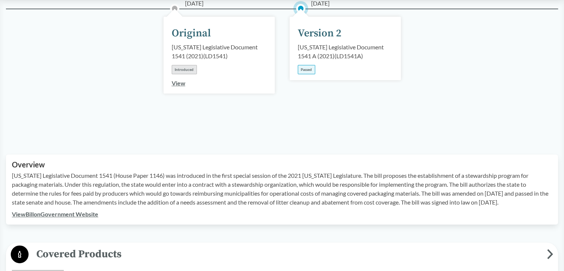
scroll to position [259, 0]
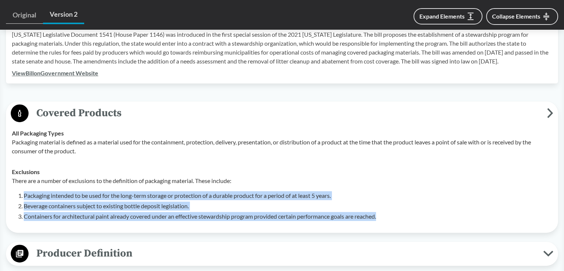
drag, startPoint x: 24, startPoint y: 184, endPoint x: 393, endPoint y: 205, distance: 369.7
click at [393, 205] on ol "Packaging intended to be used for the long-term storage or protection of a dura…" at bounding box center [288, 206] width 528 height 30
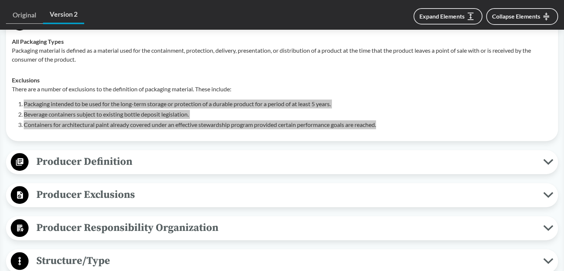
scroll to position [371, 0]
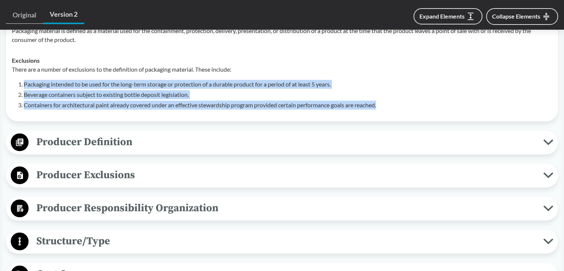
type input "[US_STATE]"
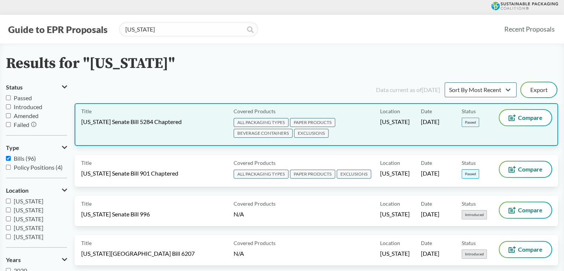
click at [182, 117] on span "[US_STATE] Senate Bill 5284 Chaptered" at bounding box center [131, 121] width 100 height 8
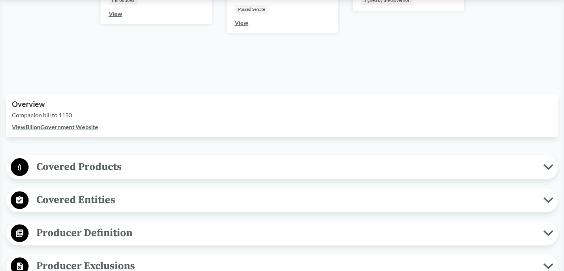
scroll to position [259, 0]
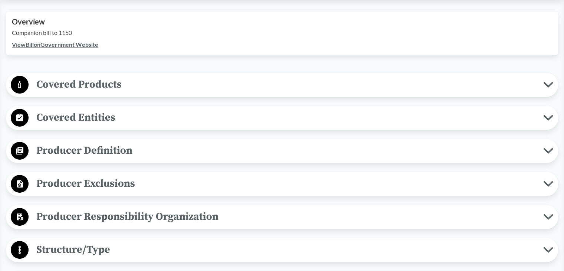
click at [78, 92] on button "Covered Products" at bounding box center [282, 84] width 547 height 19
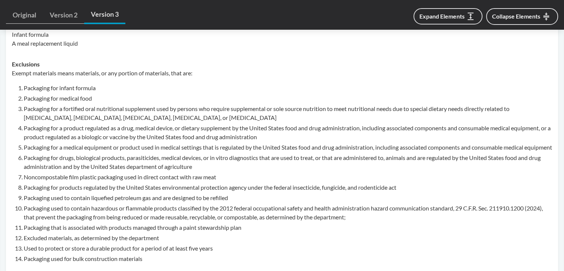
scroll to position [556, 0]
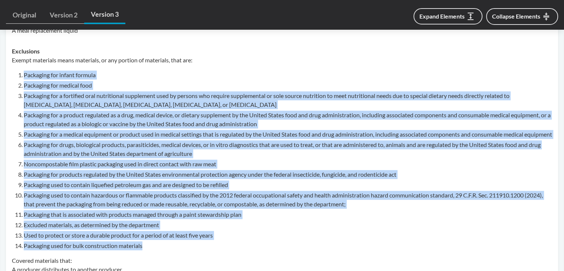
drag, startPoint x: 24, startPoint y: 75, endPoint x: 163, endPoint y: 256, distance: 228.6
click at [163, 250] on ol "Packaging for infant formula Packaging for medical food Packaging for a fortifi…" at bounding box center [288, 159] width 528 height 179
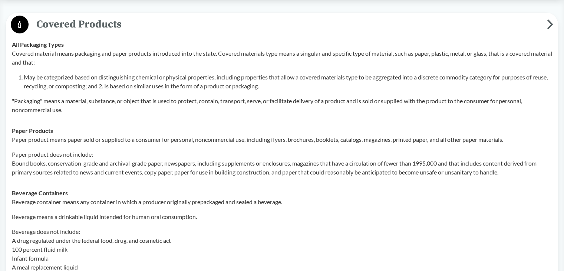
scroll to position [259, 0]
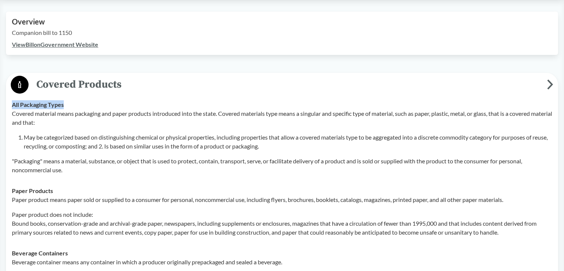
drag, startPoint x: 11, startPoint y: 104, endPoint x: 66, endPoint y: 105, distance: 54.5
click at [66, 105] on td "All Packaging Types Covered material means packaging and paper products introdu…" at bounding box center [282, 137] width 547 height 86
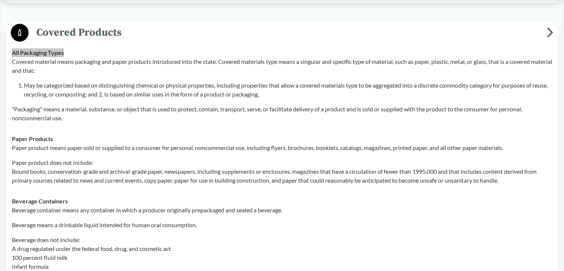
scroll to position [371, 0]
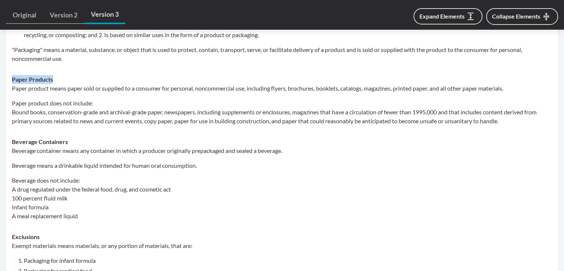
drag, startPoint x: 12, startPoint y: 80, endPoint x: 58, endPoint y: 82, distance: 46.0
click at [54, 80] on div "Paper Products Paper product means paper sold or supplied to a consumer for per…" at bounding box center [282, 100] width 540 height 50
drag, startPoint x: 11, startPoint y: 139, endPoint x: 70, endPoint y: 141, distance: 59.7
click at [70, 141] on td "Beverage Containers Beverage container means any container in which a producer …" at bounding box center [282, 178] width 547 height 95
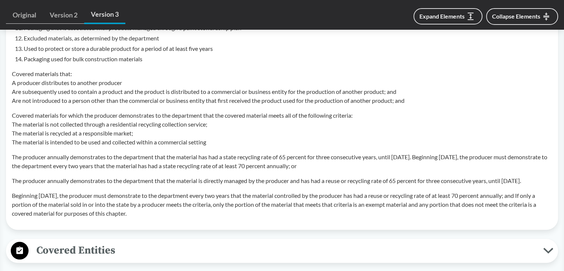
scroll to position [741, 0]
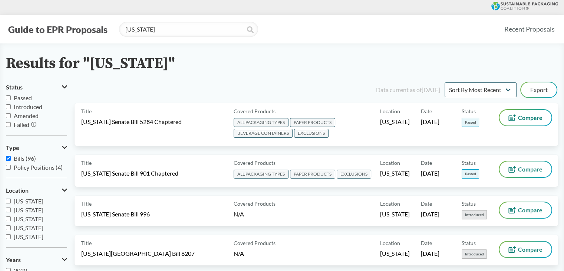
type input "[US_STATE] Senate Bill 901 Chaptered"
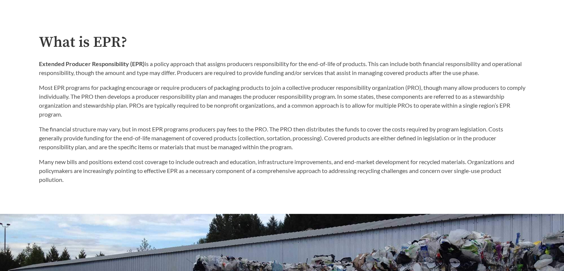
scroll to position [519, 0]
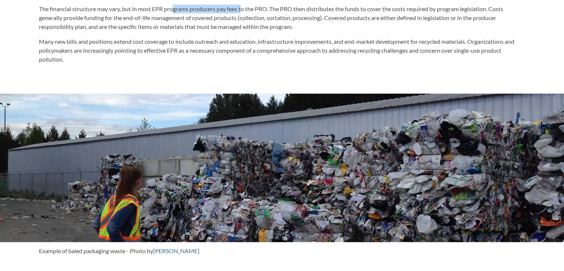
drag, startPoint x: 173, startPoint y: 10, endPoint x: 243, endPoint y: 12, distance: 69.7
click at [243, 12] on p "The financial structure may vary, but in most EPR programs producers pay fees t…" at bounding box center [282, 17] width 486 height 27
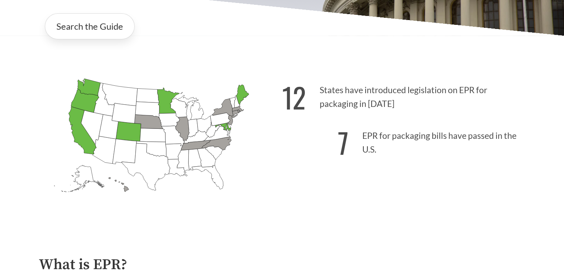
scroll to position [111, 0]
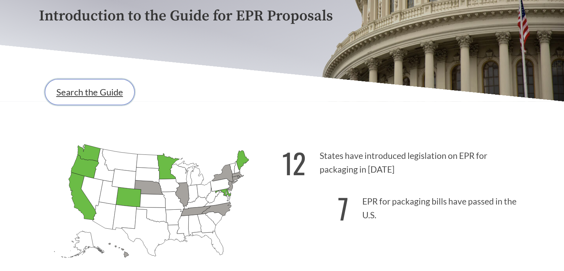
click at [82, 99] on link "Search the Guide" at bounding box center [90, 92] width 90 height 26
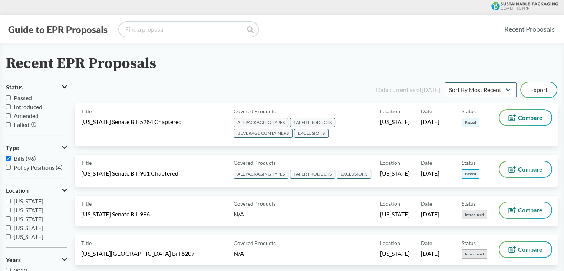
click at [159, 24] on input "search" at bounding box center [188, 29] width 139 height 15
paste input "[US_STATE][GEOGRAPHIC_DATA] File 3911 (2024)"
type input "[US_STATE][GEOGRAPHIC_DATA] File 3911 (2024)"
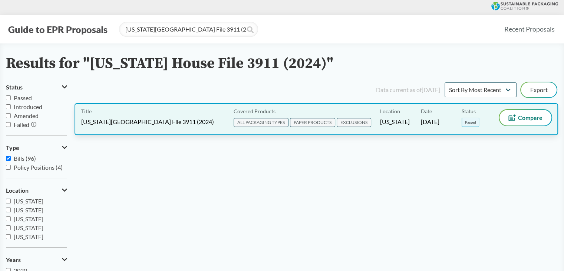
click at [142, 121] on span "[US_STATE][GEOGRAPHIC_DATA] File 3911 (2024)" at bounding box center [147, 121] width 133 height 8
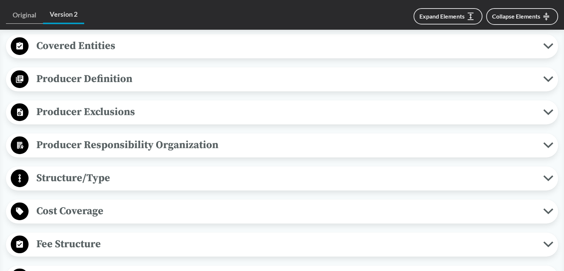
scroll to position [259, 0]
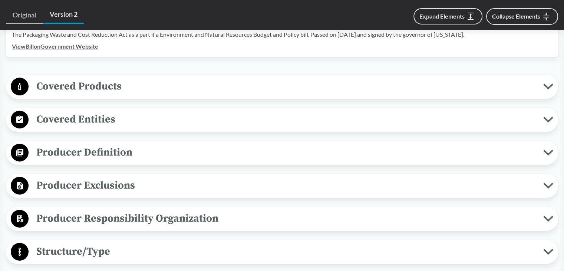
click at [94, 79] on span "Covered Products" at bounding box center [286, 86] width 514 height 17
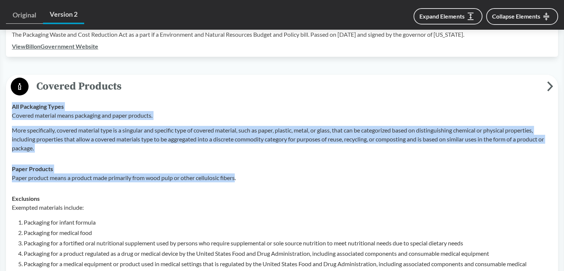
drag, startPoint x: 13, startPoint y: 94, endPoint x: 237, endPoint y: 168, distance: 236.5
click at [237, 168] on tbody "All Packaging Types Covered material means packaging and paper products. More s…" at bounding box center [282, 251] width 547 height 310
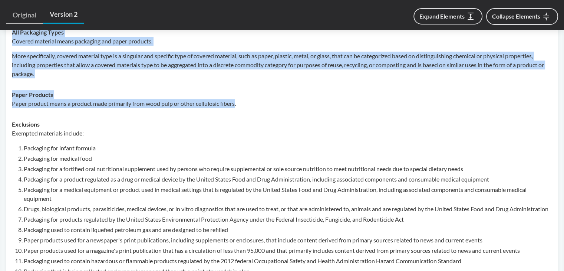
scroll to position [371, 0]
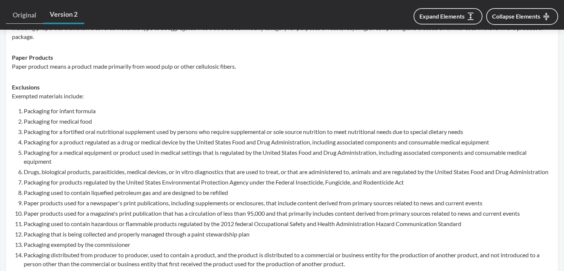
click at [339, 117] on li "Packaging for medical food" at bounding box center [288, 121] width 528 height 9
